Goal: Entertainment & Leisure: Consume media (video, audio)

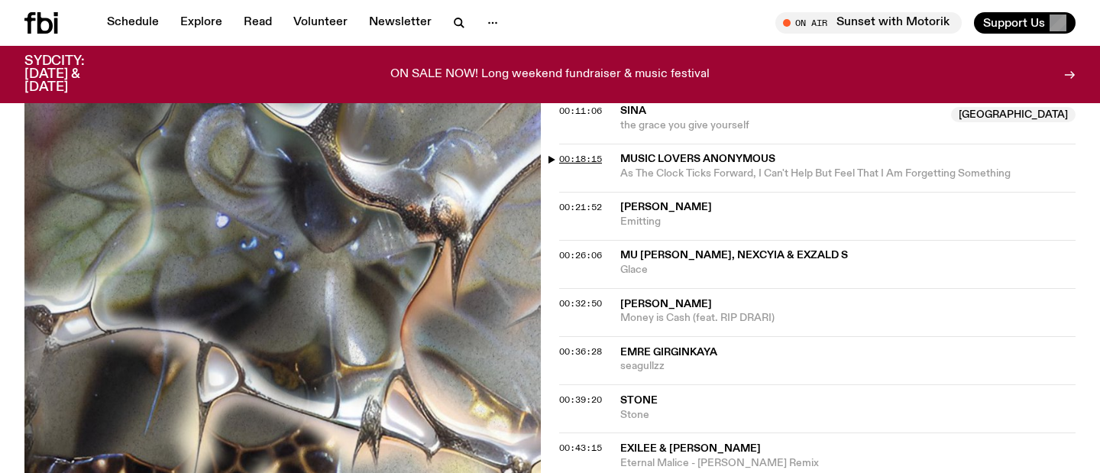
scroll to position [721, 0]
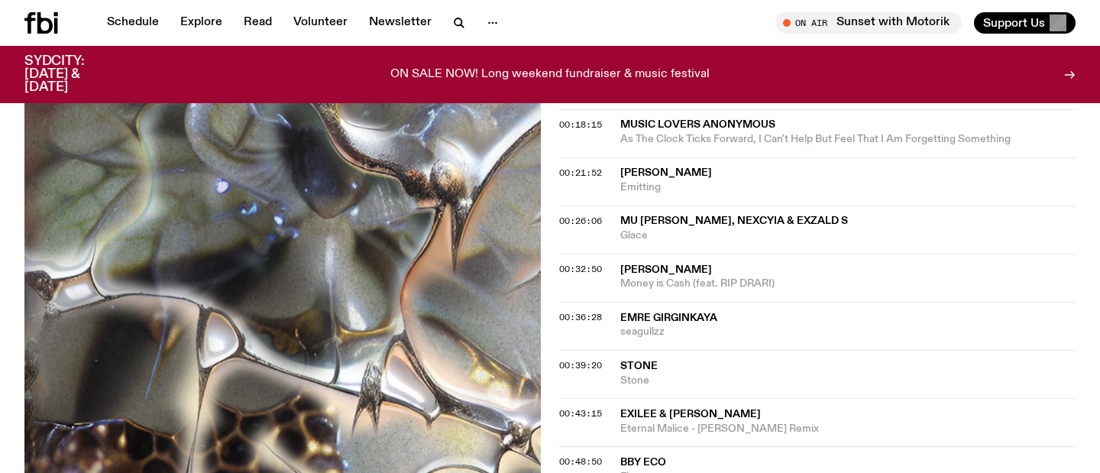
click at [554, 220] on div "Aired on [DATE] 2:00am Specialist Ambient An exploration of texture, atmosphere…" at bounding box center [550, 114] width 1100 height 1080
click at [575, 219] on span "00:26:06" at bounding box center [580, 221] width 43 height 12
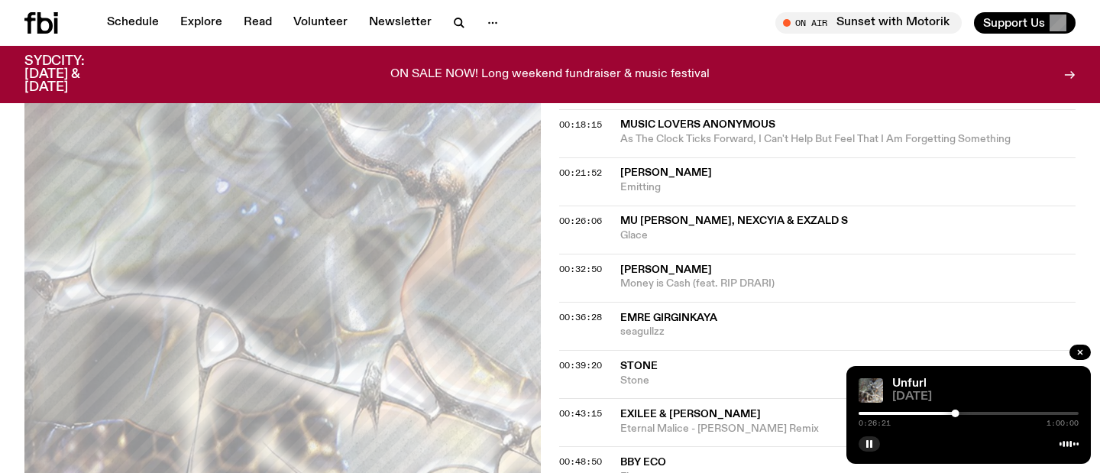
click at [963, 413] on div at bounding box center [969, 413] width 220 height 3
click at [958, 413] on div at bounding box center [853, 413] width 220 height 3
click at [962, 413] on div at bounding box center [962, 414] width 8 height 8
click at [963, 413] on div at bounding box center [962, 414] width 8 height 8
click at [964, 413] on div at bounding box center [964, 414] width 8 height 8
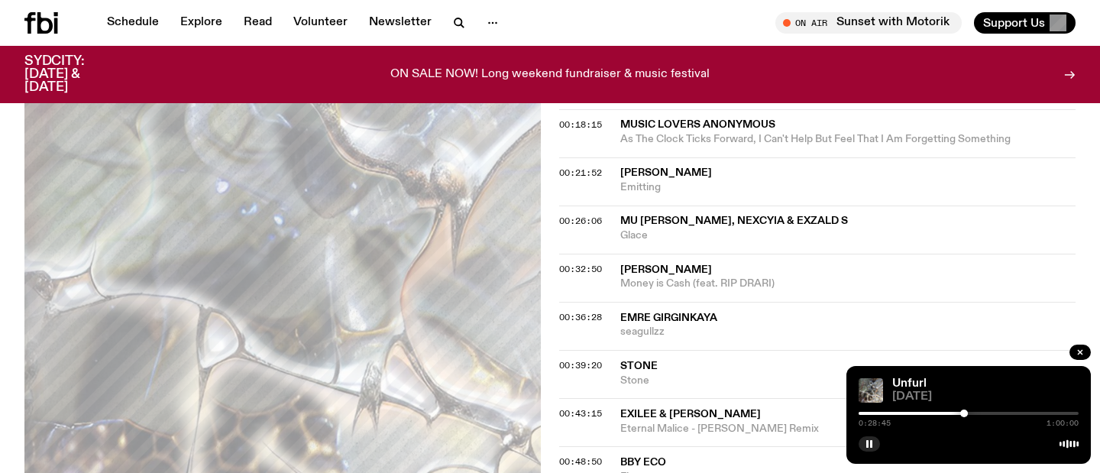
click at [966, 413] on div at bounding box center [964, 414] width 8 height 8
click at [967, 414] on div at bounding box center [966, 414] width 8 height 8
click at [968, 414] on div at bounding box center [967, 414] width 8 height 8
click at [971, 414] on div at bounding box center [968, 414] width 8 height 8
click at [973, 414] on div at bounding box center [971, 414] width 8 height 8
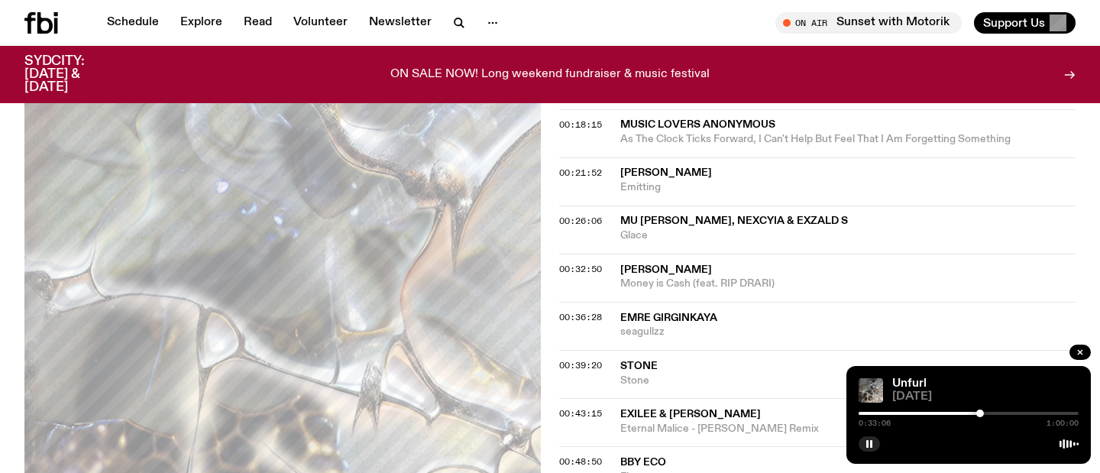
click at [986, 414] on div at bounding box center [969, 413] width 220 height 3
click at [992, 413] on div at bounding box center [969, 413] width 220 height 3
click at [865, 412] on div at bounding box center [882, 413] width 220 height 3
click at [863, 413] on div at bounding box center [863, 414] width 8 height 8
